Goal: Task Accomplishment & Management: Use online tool/utility

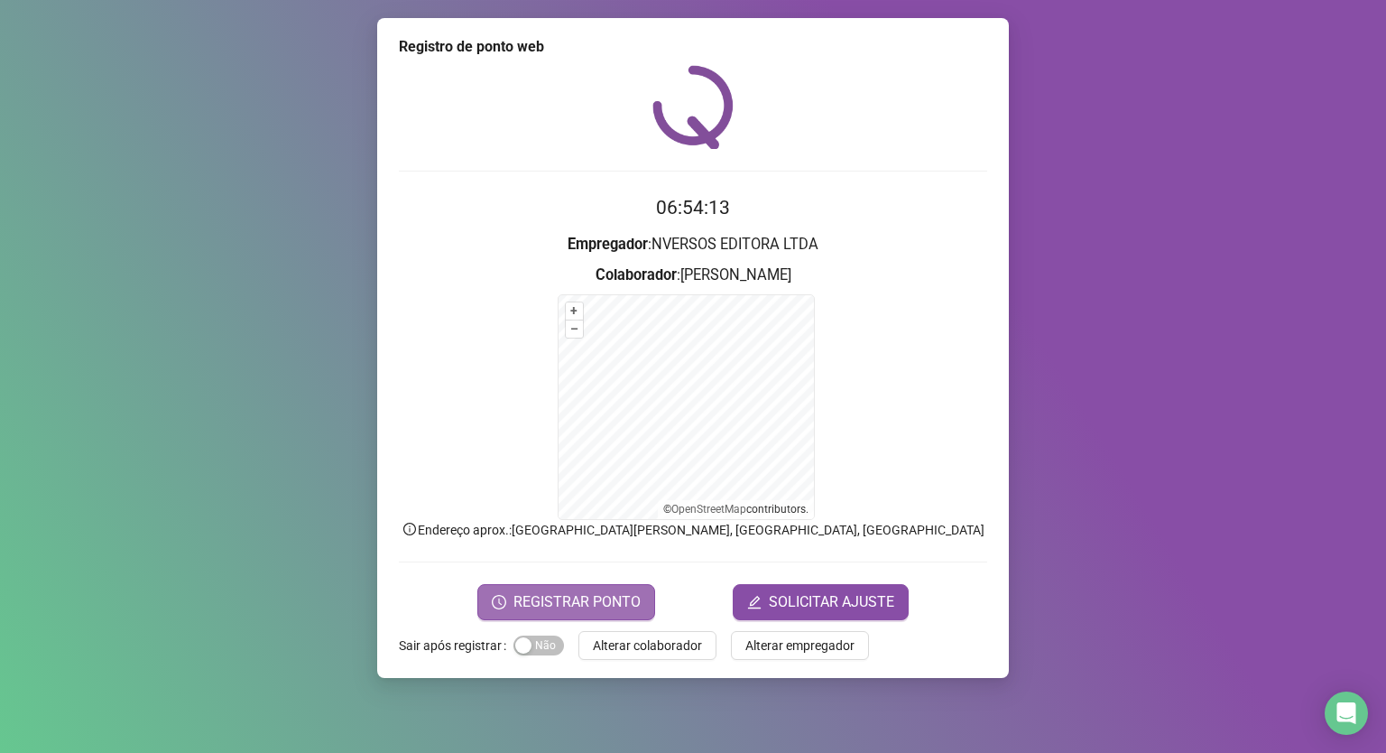
click at [544, 599] on span "REGISTRAR PONTO" at bounding box center [576, 602] width 127 height 22
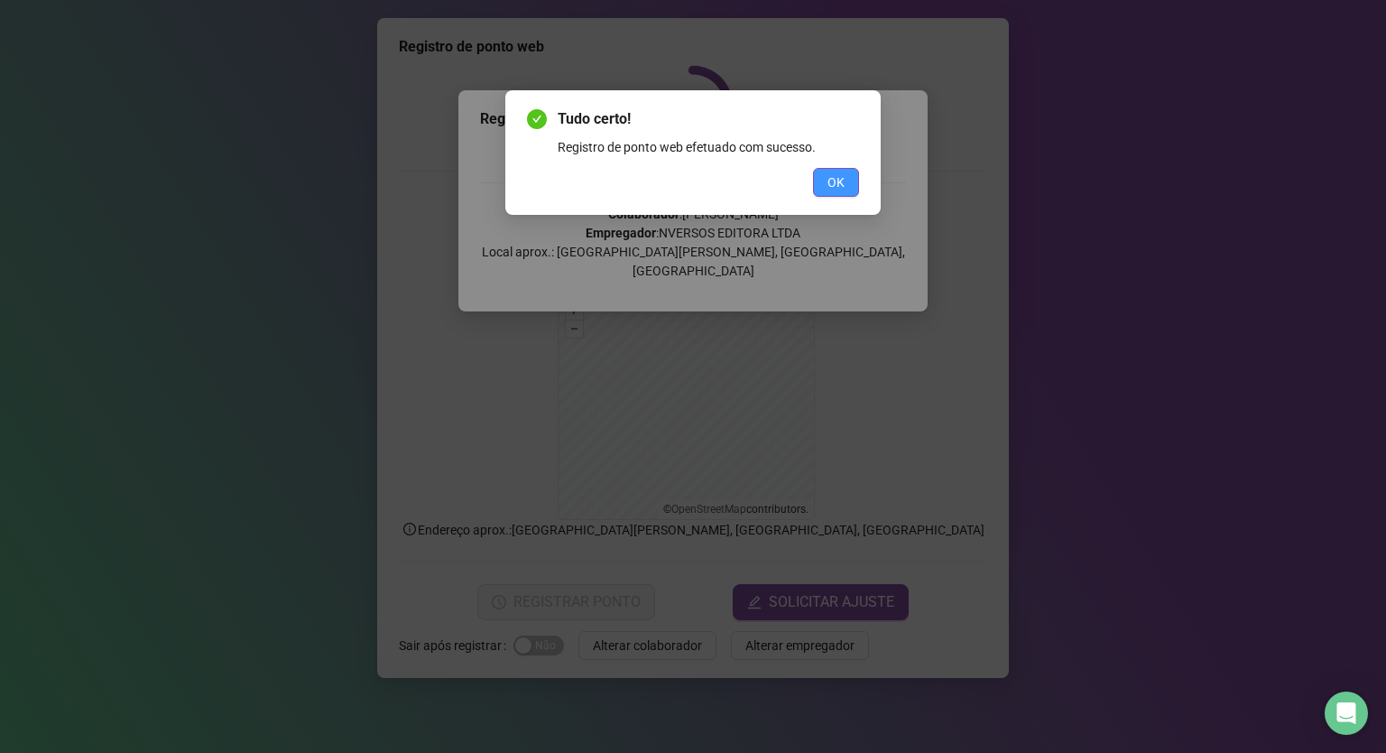
click at [831, 189] on span "OK" at bounding box center [835, 182] width 17 height 20
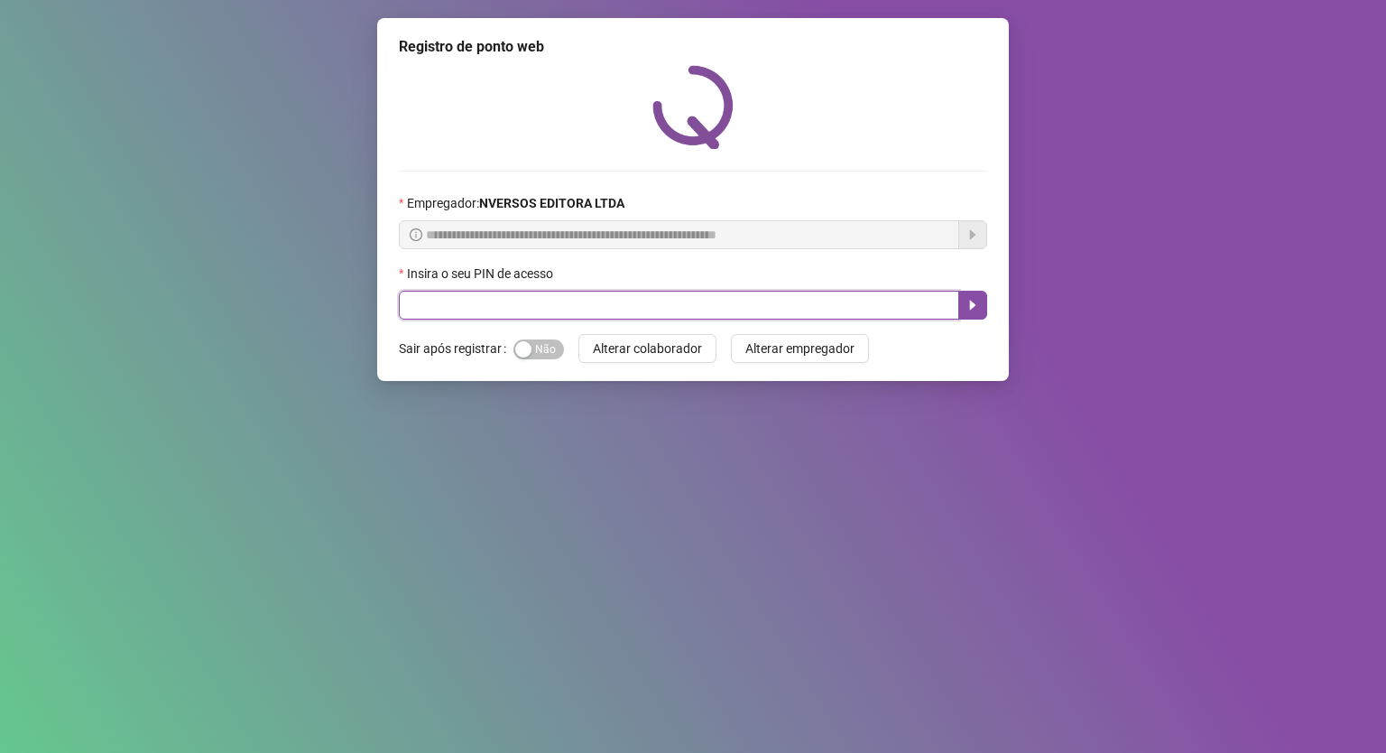
click at [512, 314] on input "text" at bounding box center [679, 305] width 560 height 29
type input "*****"
